Goal: Transaction & Acquisition: Book appointment/travel/reservation

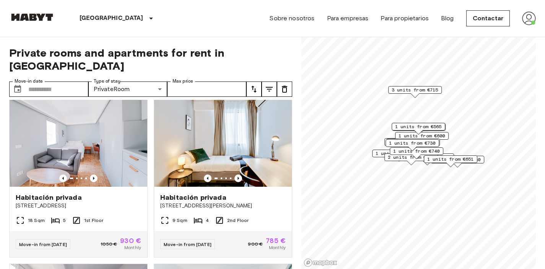
scroll to position [3, 0]
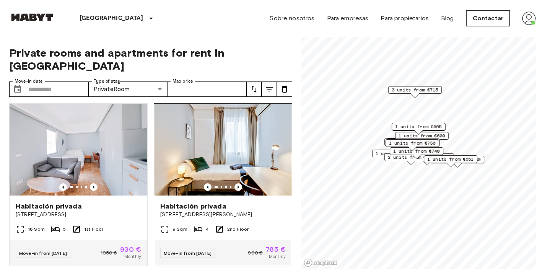
click at [187, 201] on span "Habitación privada" at bounding box center [193, 205] width 66 height 9
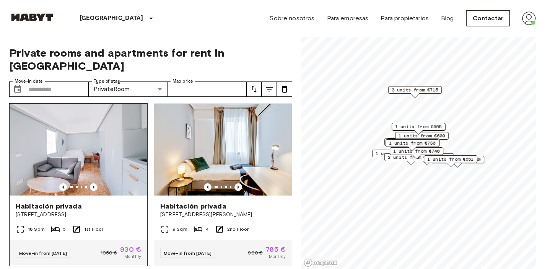
click at [60, 201] on span "Habitación privada" at bounding box center [49, 205] width 66 height 9
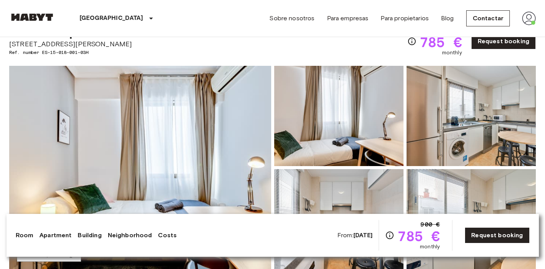
scroll to position [34, 0]
